Goal: Information Seeking & Learning: Learn about a topic

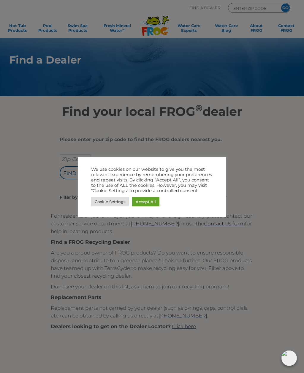
click at [153, 201] on link "Accept All" at bounding box center [145, 201] width 27 height 9
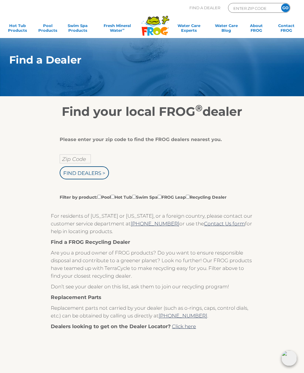
click at [101, 198] on input "Filter by product: Pool Hot Tub Swim Spa FROG Leap Recycling Dealer" at bounding box center [99, 197] width 4 height 4
checkbox input "true"
click at [52, 28] on link "Pool Products" at bounding box center [47, 29] width 23 height 12
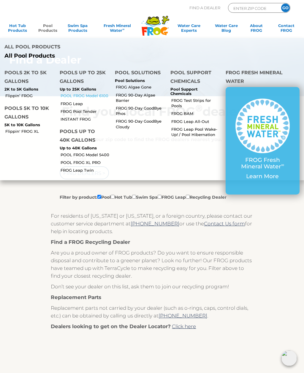
click at [105, 97] on link "POOL FROG Model 6100" at bounding box center [86, 95] width 50 height 5
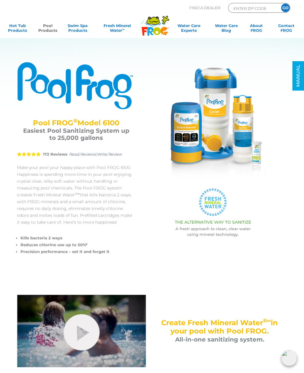
click at [47, 28] on link "Pool Products" at bounding box center [47, 29] width 23 height 12
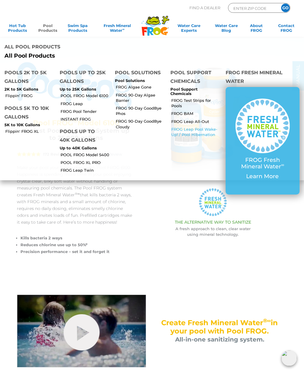
click at [198, 130] on link "FROG Leap Pool Wake-Up! / Pool Hibernation" at bounding box center [196, 131] width 50 height 11
